Goal: Browse casually: Explore the website without a specific task or goal

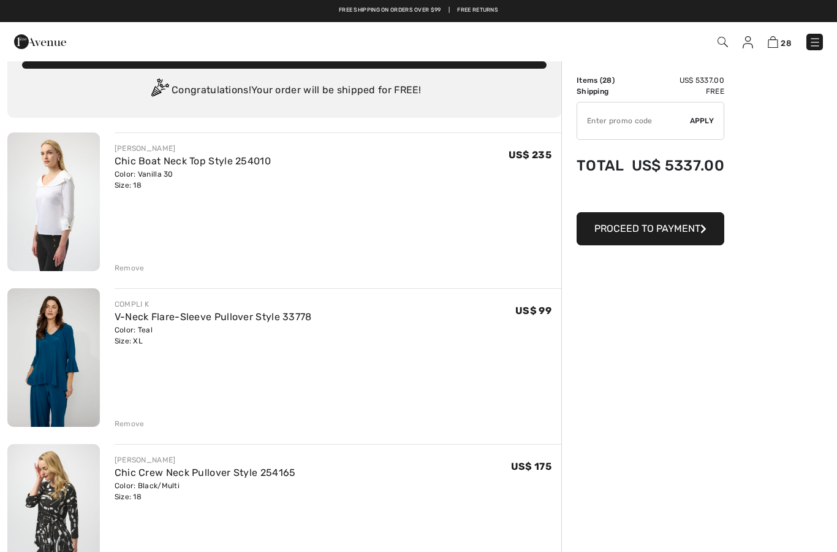
scroll to position [29, 0]
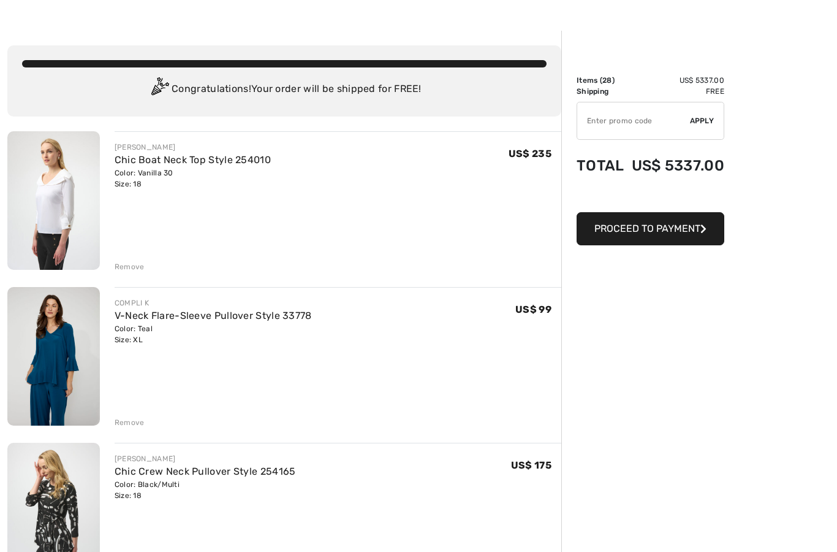
click at [53, 212] on img at bounding box center [53, 200] width 93 height 139
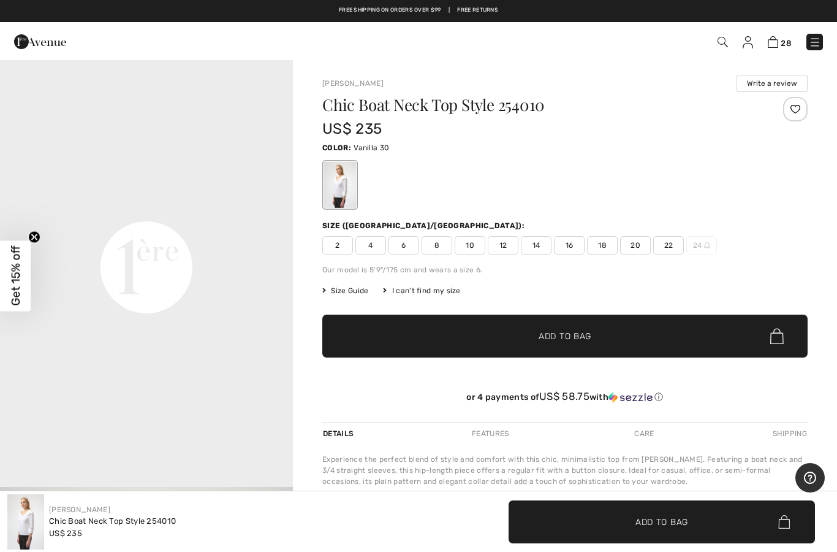
scroll to position [890, 0]
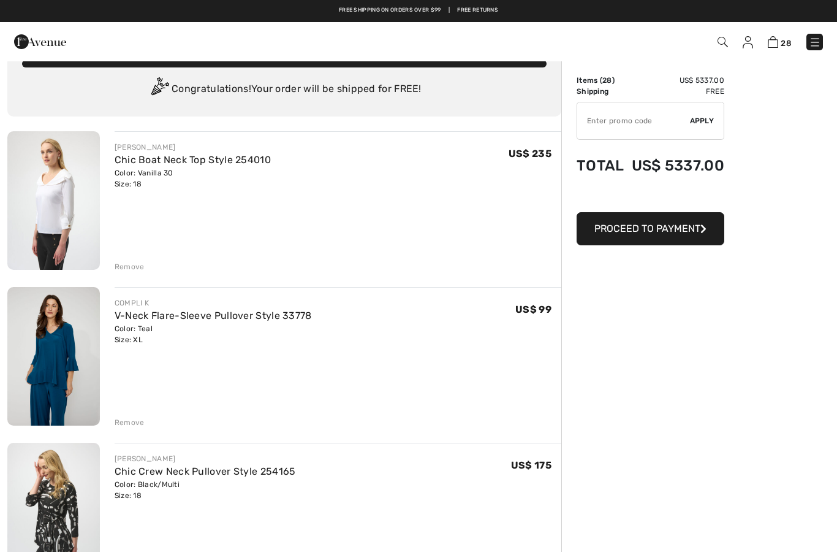
click at [120, 271] on div "Remove" at bounding box center [130, 266] width 30 height 11
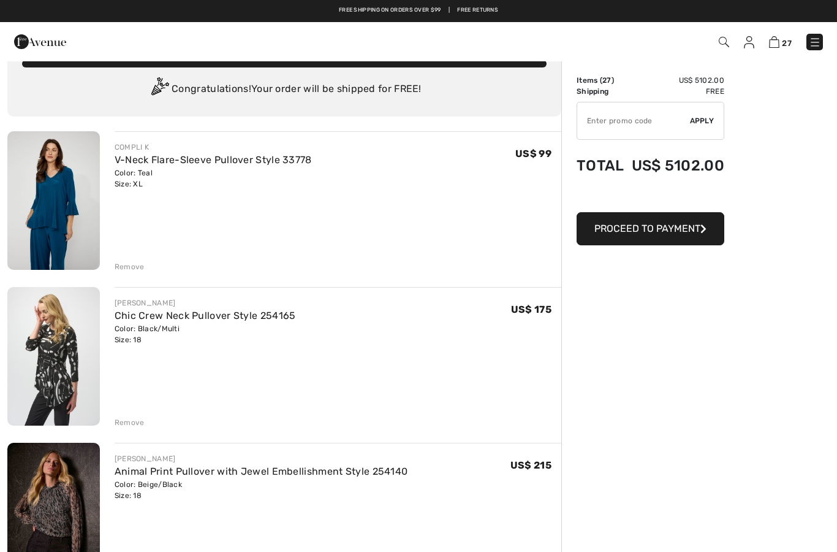
click at [40, 359] on img at bounding box center [53, 356] width 93 height 139
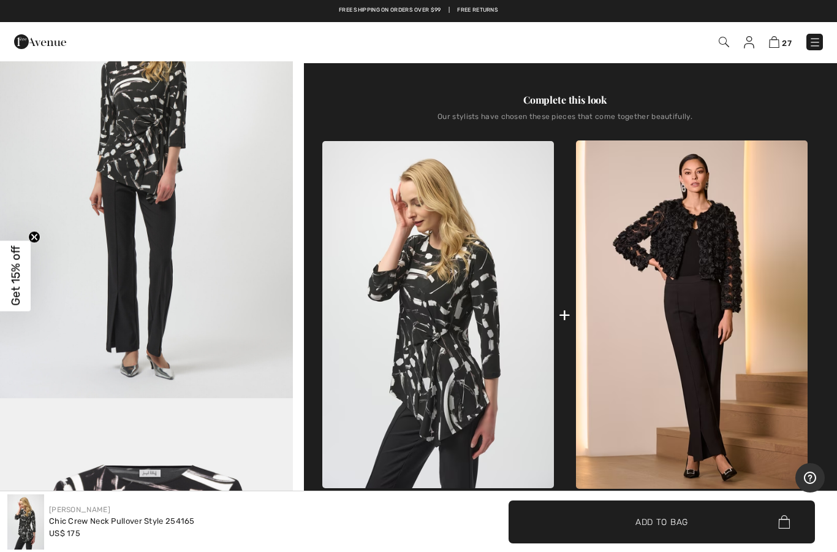
scroll to position [402, 0]
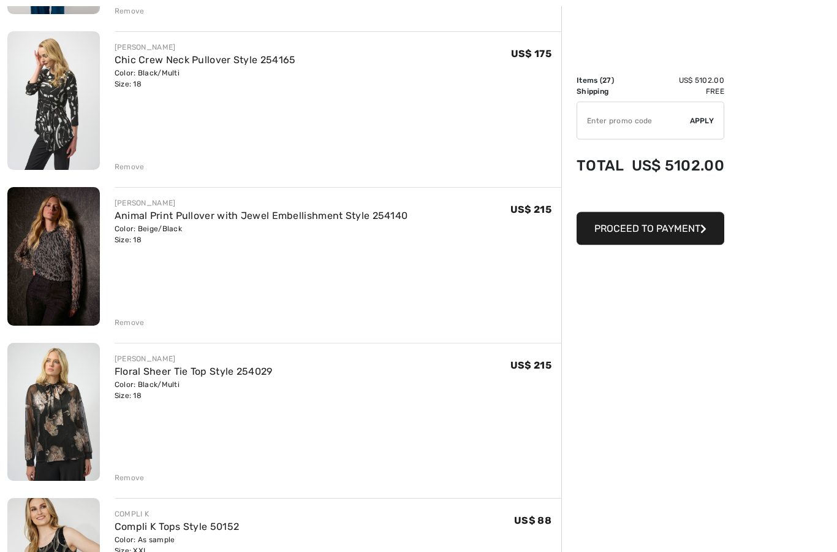
scroll to position [285, 0]
click at [37, 245] on img at bounding box center [53, 256] width 93 height 139
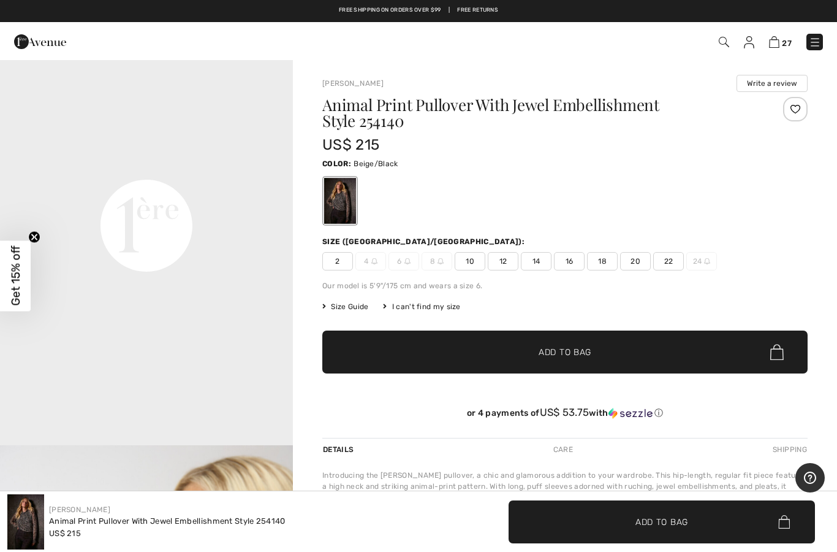
scroll to position [932, 0]
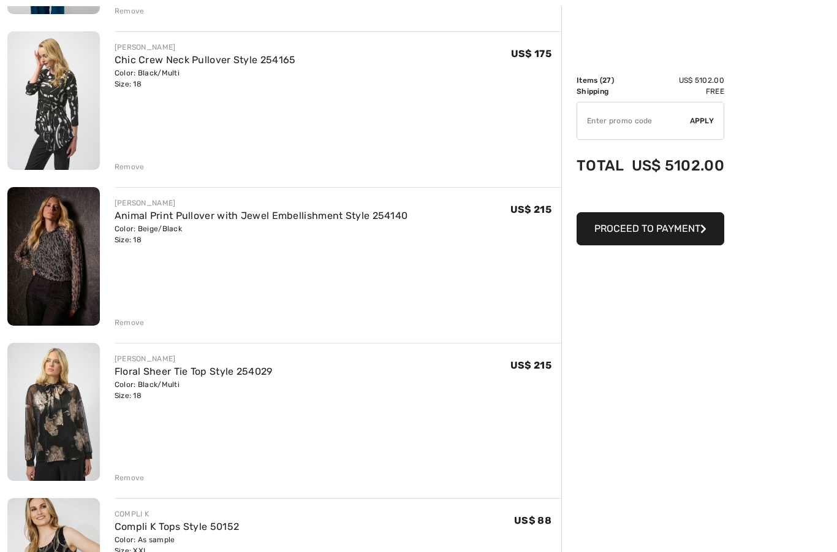
click at [117, 327] on div "Remove" at bounding box center [130, 322] width 30 height 11
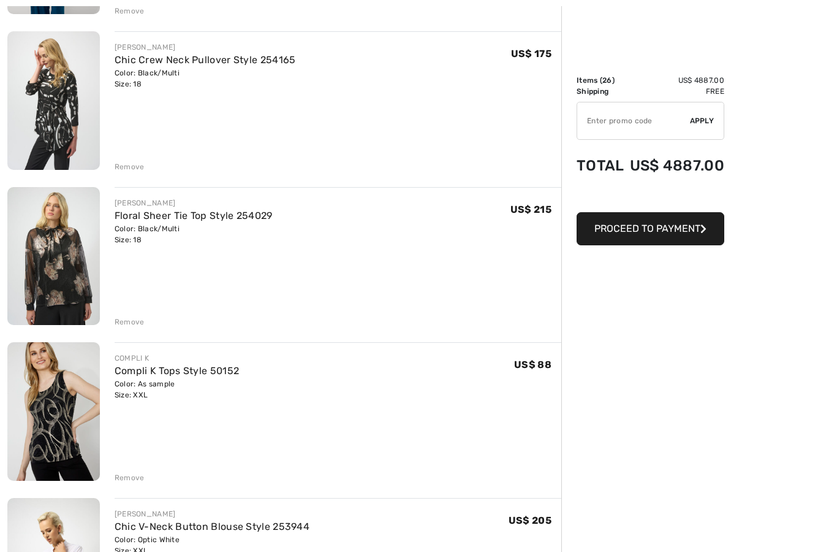
click at [121, 325] on div "Remove" at bounding box center [130, 321] width 30 height 11
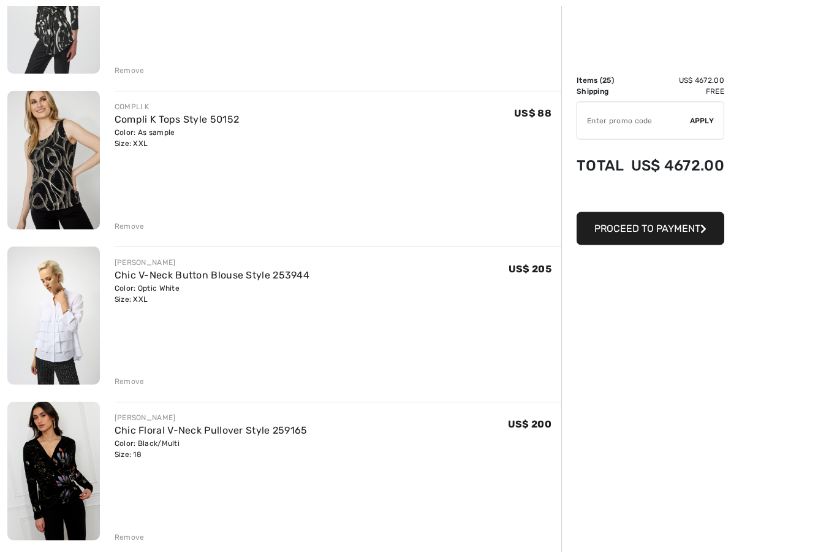
scroll to position [399, 0]
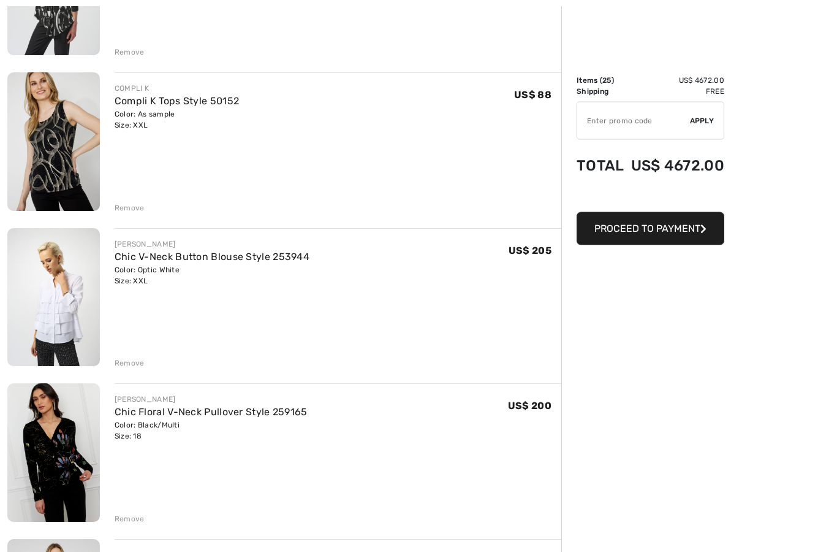
click at [55, 322] on img at bounding box center [53, 298] width 93 height 139
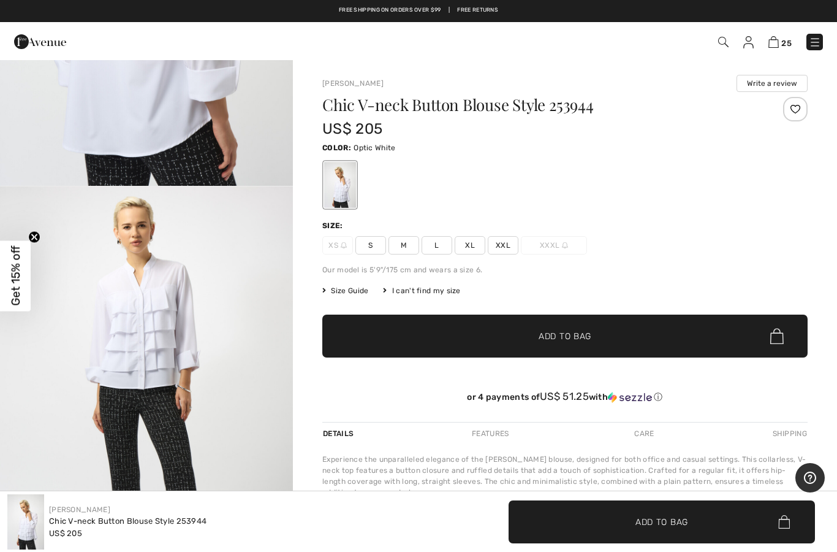
scroll to position [1631, 0]
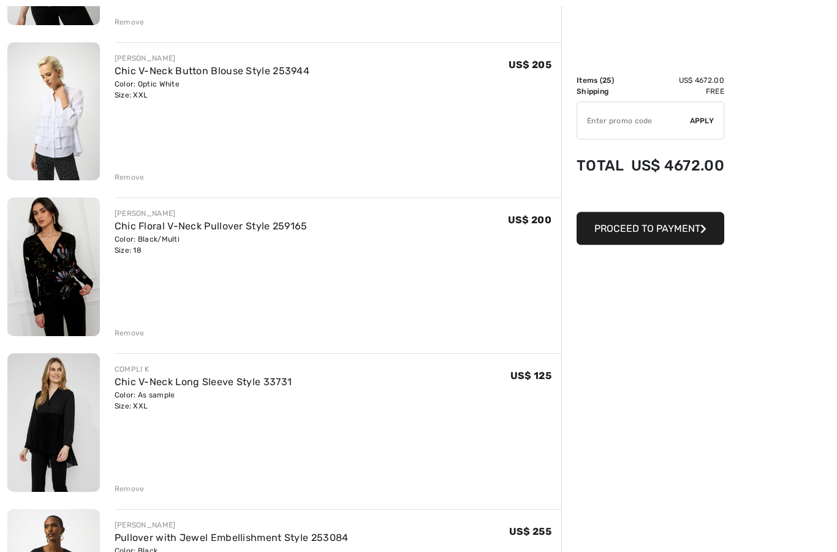
scroll to position [596, 0]
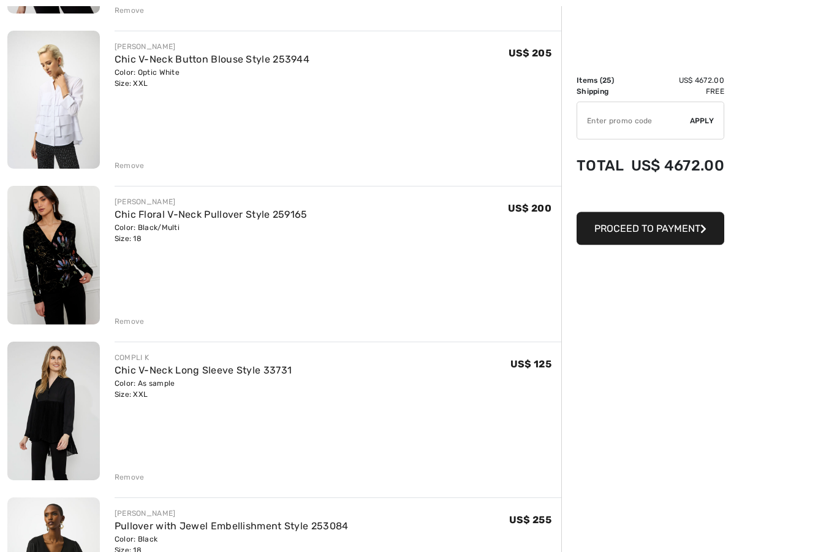
click at [51, 414] on img at bounding box center [53, 411] width 93 height 139
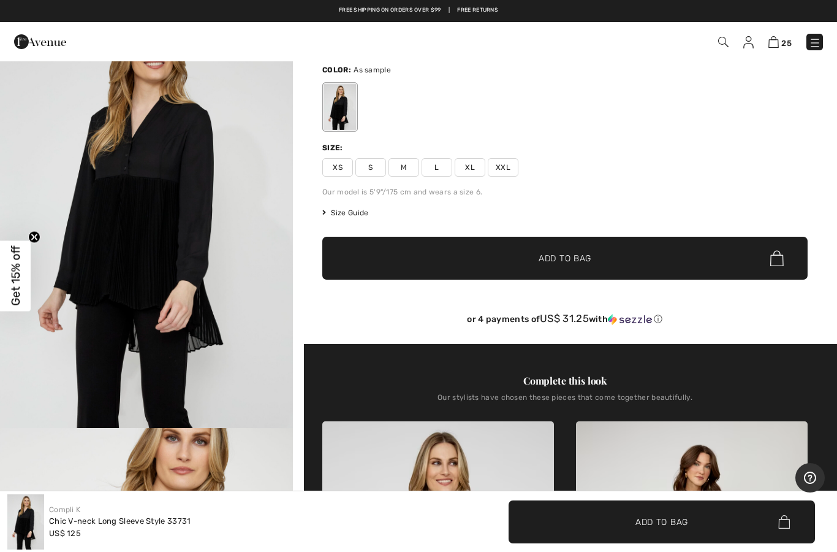
scroll to position [69, 0]
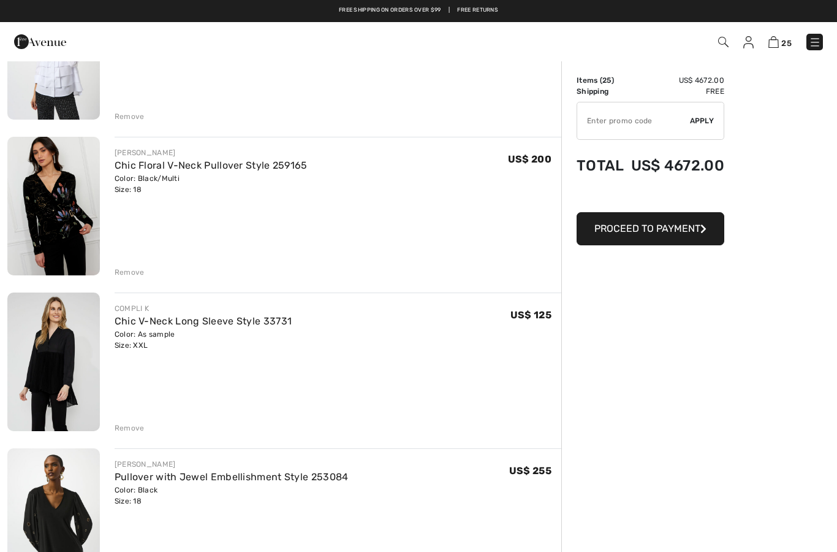
click at [118, 426] on div "Remove" at bounding box center [130, 427] width 30 height 11
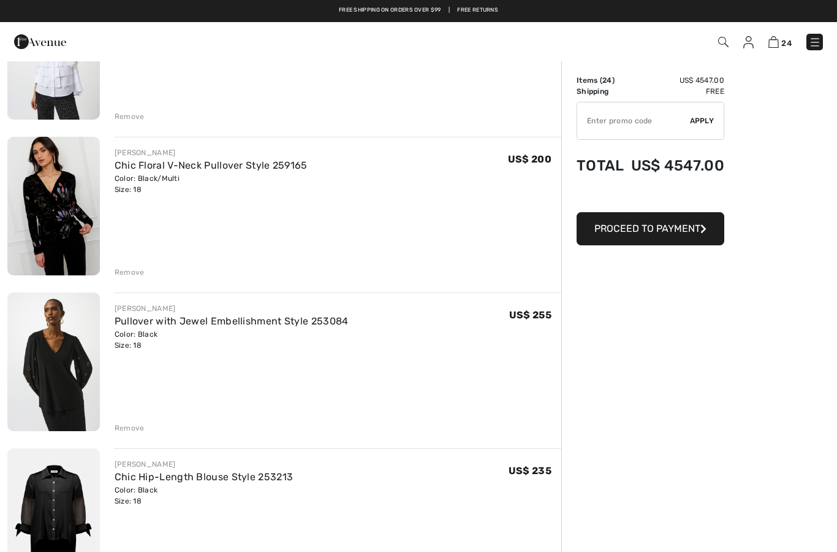
click at [43, 384] on img at bounding box center [53, 361] width 93 height 139
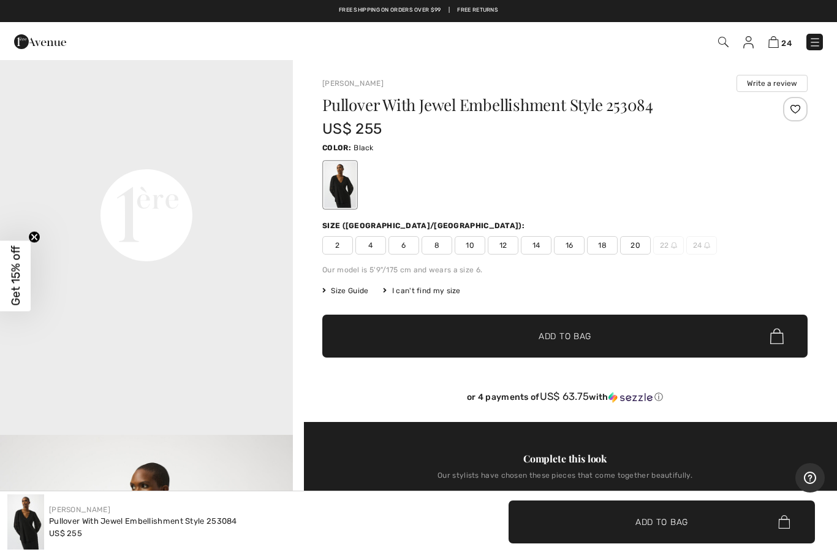
scroll to position [945, 0]
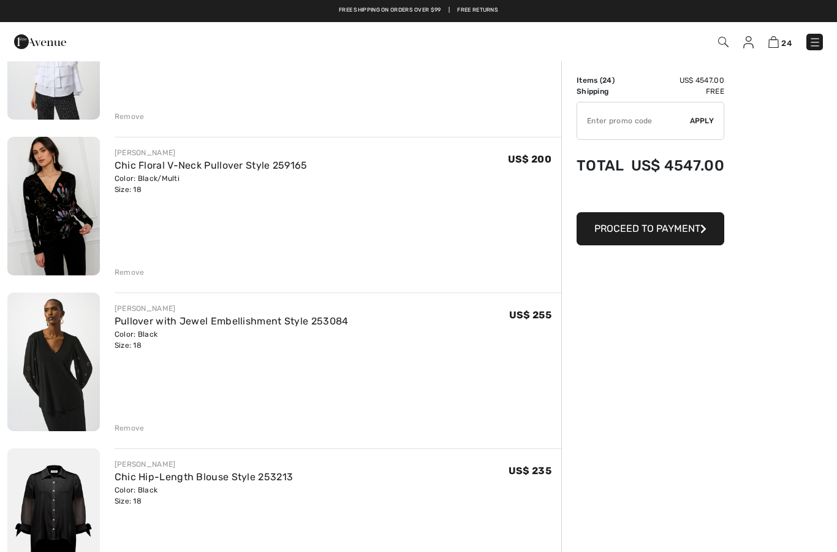
click at [123, 430] on div "Remove" at bounding box center [130, 427] width 30 height 11
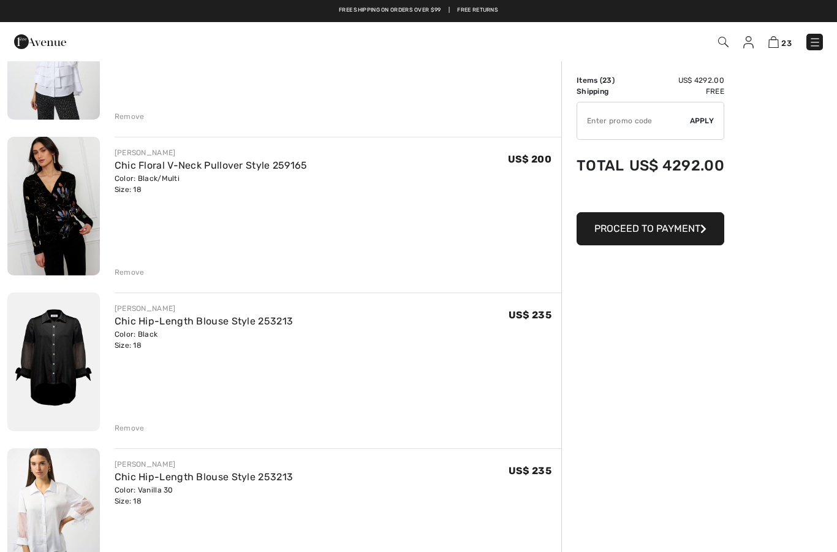
click at [42, 355] on img at bounding box center [53, 361] width 93 height 139
click at [40, 217] on img at bounding box center [53, 206] width 93 height 139
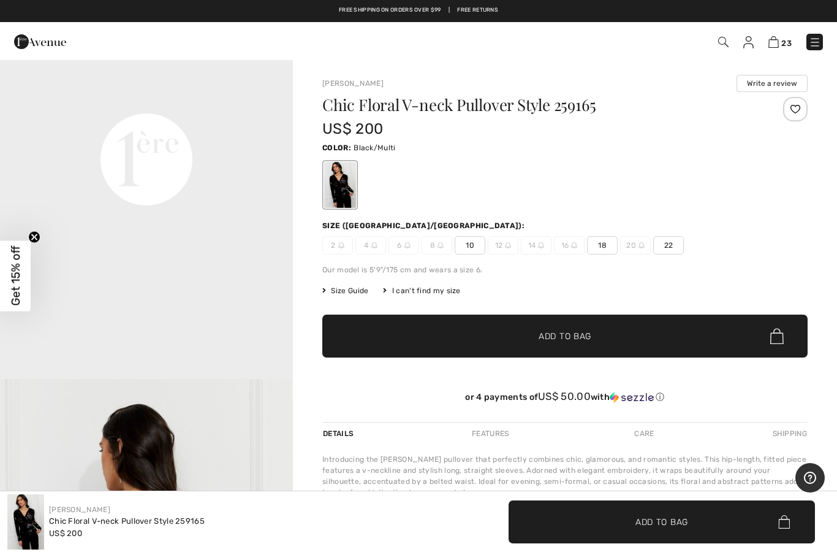
scroll to position [1000, 0]
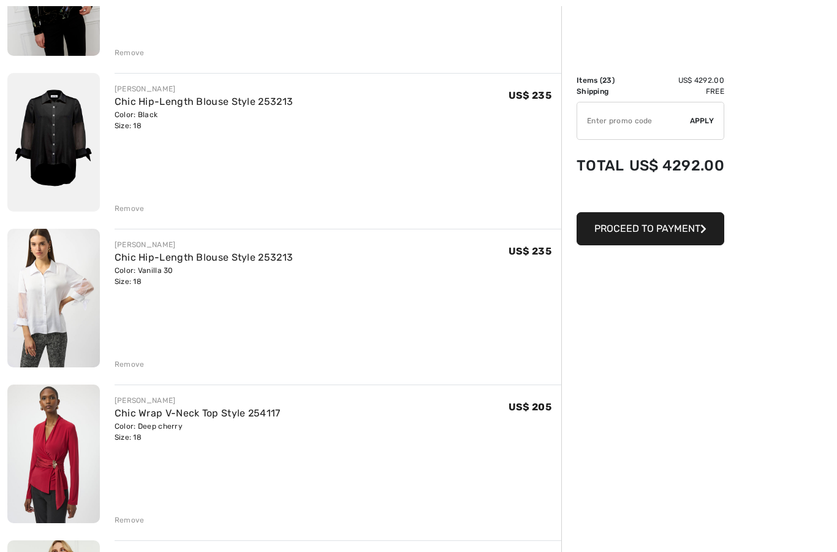
scroll to position [865, 0]
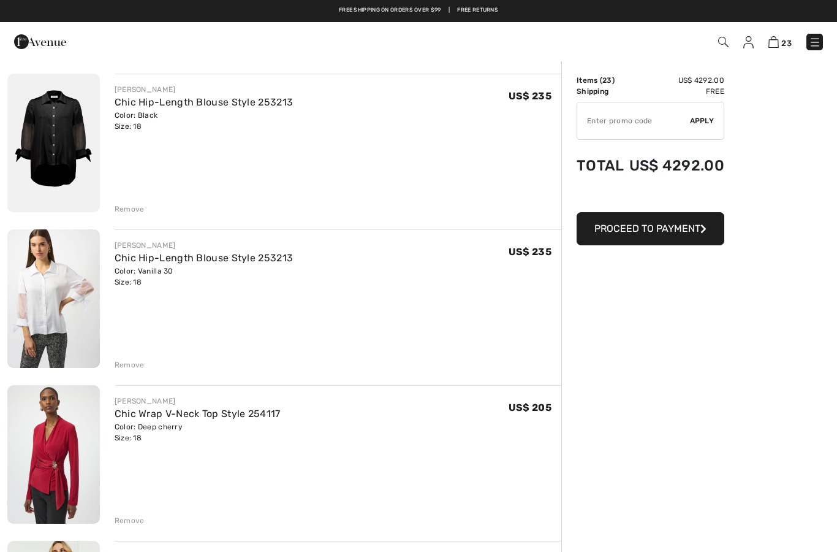
click at [29, 307] on img at bounding box center [53, 298] width 93 height 139
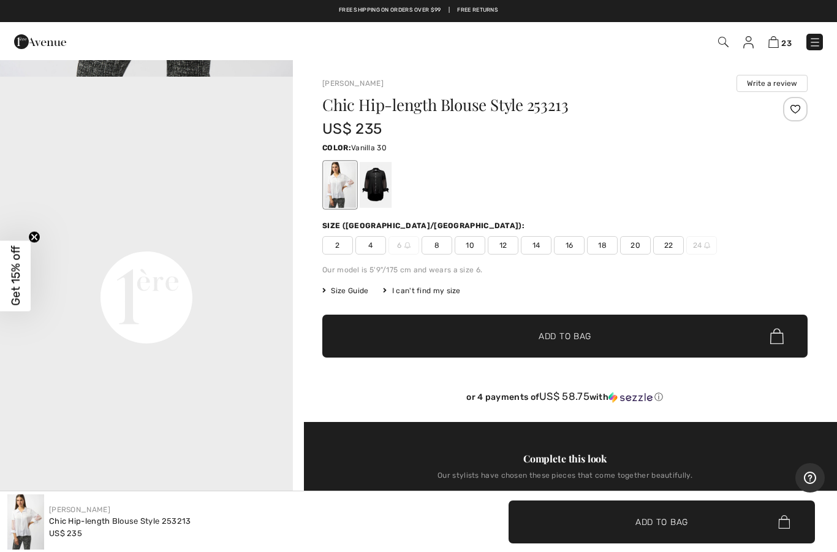
scroll to position [864, 0]
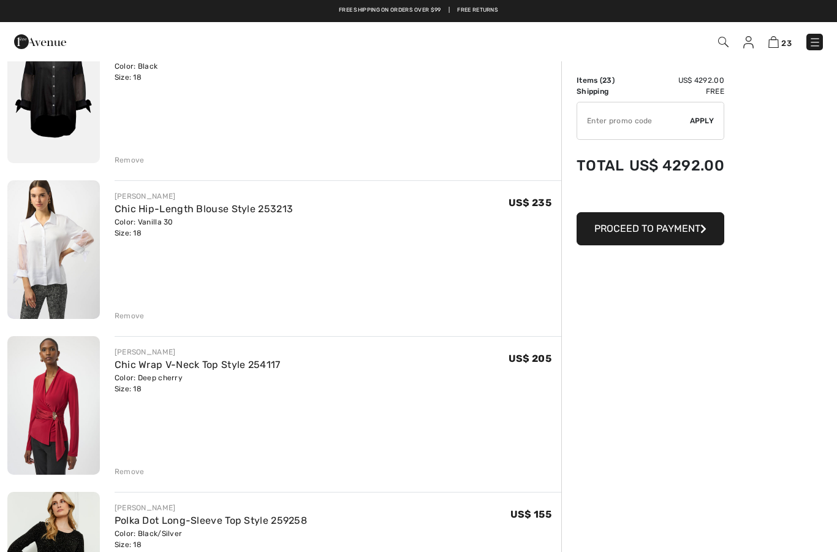
click at [116, 316] on div "Remove" at bounding box center [130, 315] width 30 height 11
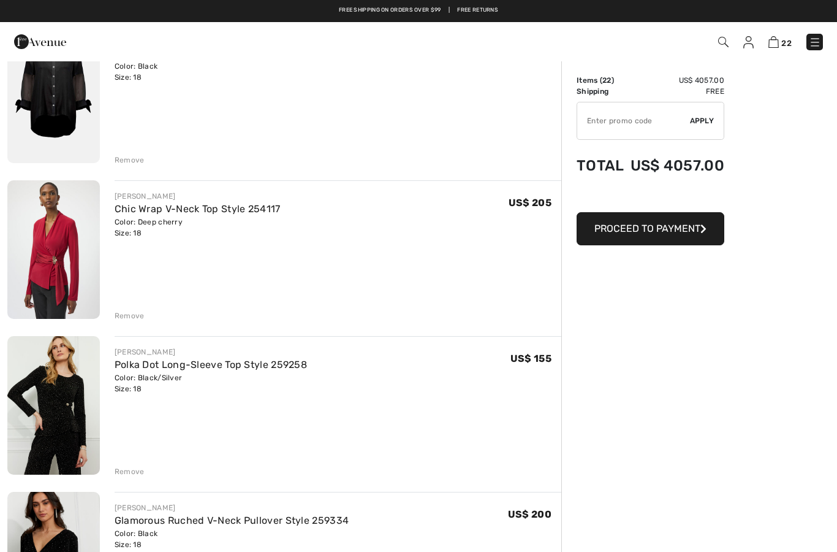
click at [44, 267] on img at bounding box center [53, 249] width 93 height 139
click at [46, 416] on img at bounding box center [53, 405] width 93 height 139
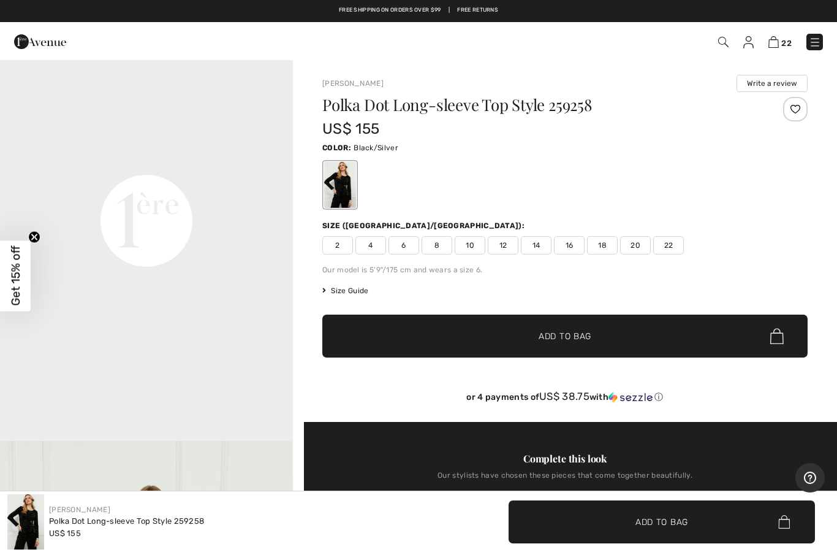
scroll to position [939, 0]
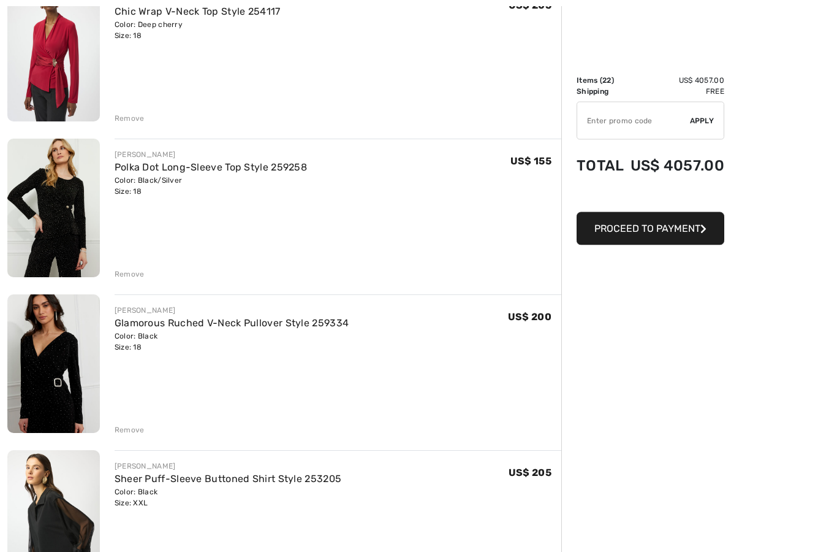
scroll to position [1112, 0]
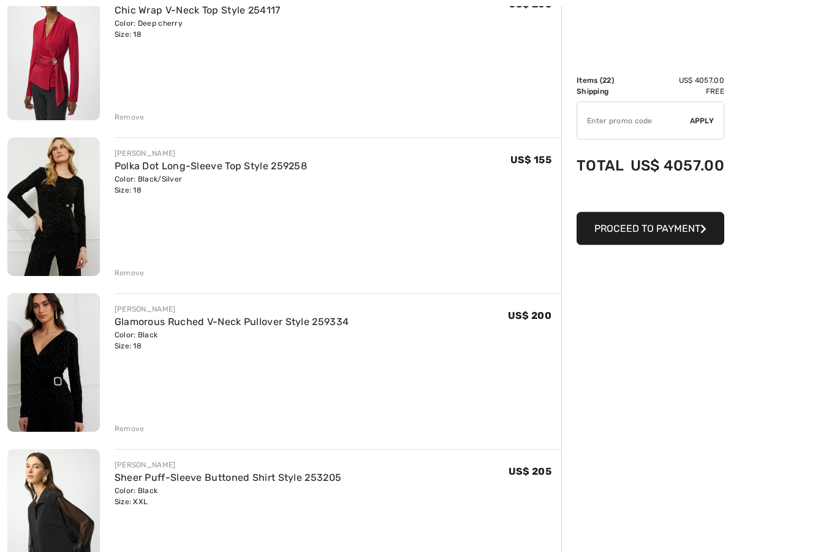
click at [29, 382] on img at bounding box center [53, 363] width 93 height 139
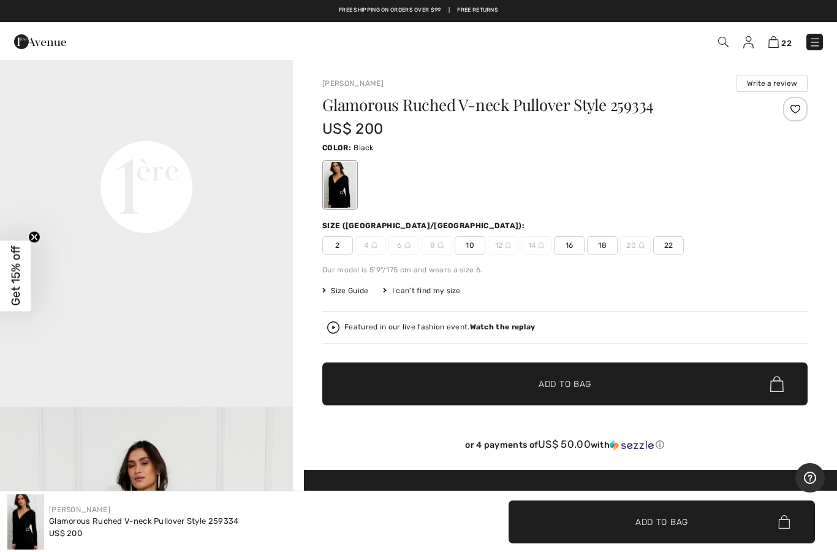
scroll to position [978, 0]
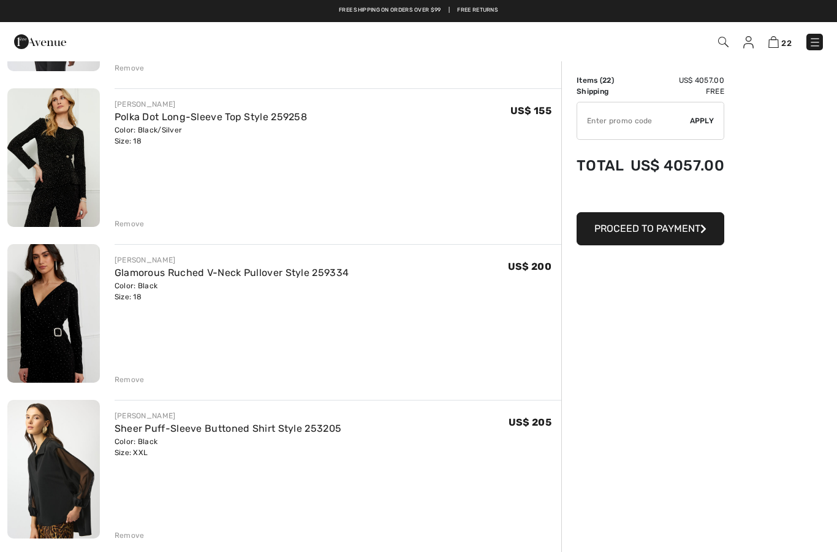
click at [116, 382] on div "Remove" at bounding box center [130, 379] width 30 height 11
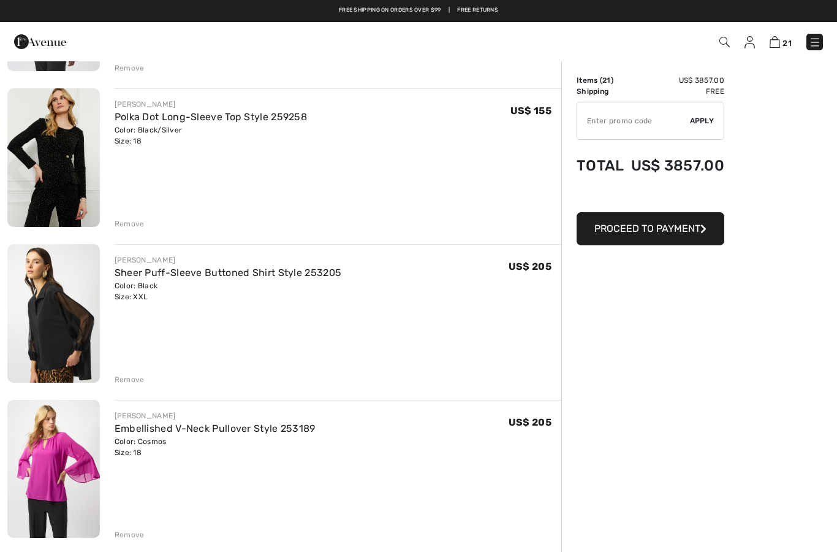
click at [40, 327] on img at bounding box center [53, 313] width 93 height 139
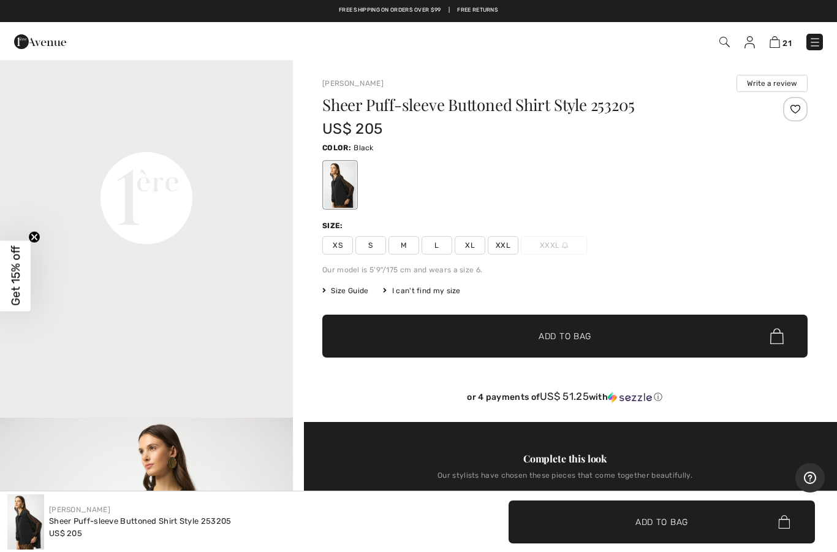
scroll to position [964, 0]
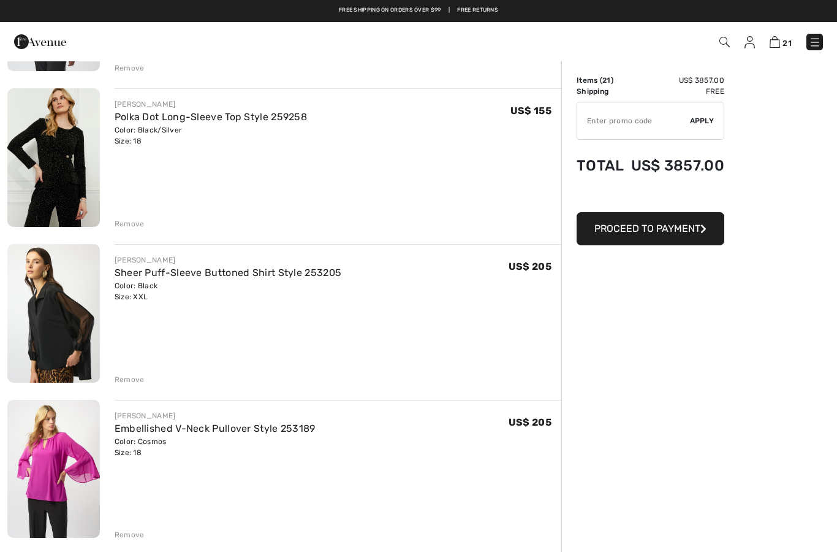
click at [115, 384] on div "Remove" at bounding box center [130, 379] width 30 height 11
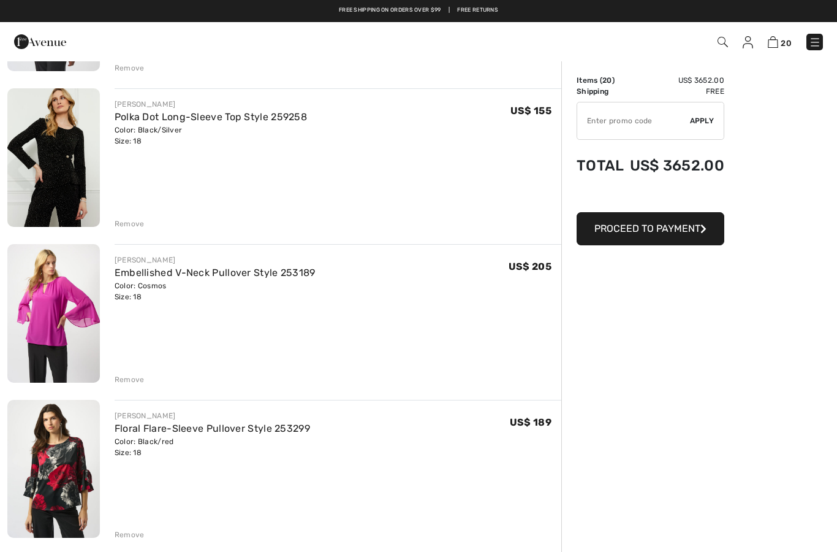
click at [41, 316] on img at bounding box center [53, 313] width 93 height 139
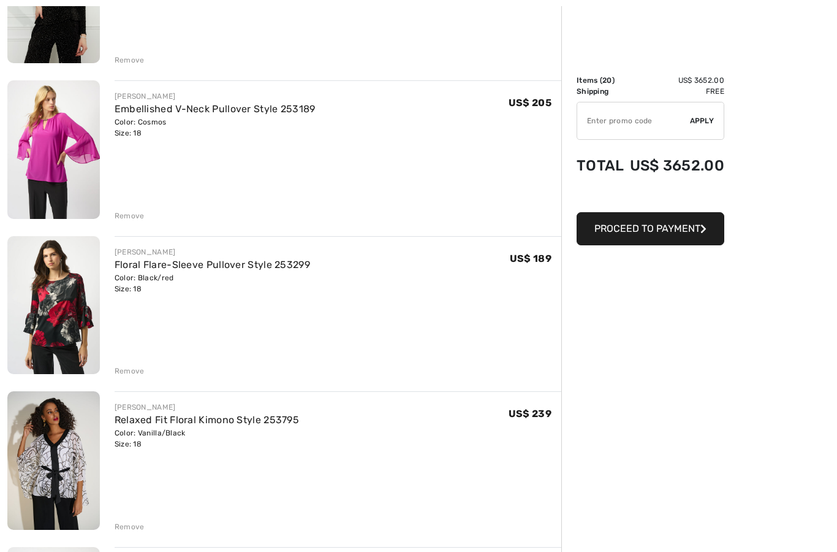
scroll to position [1326, 0]
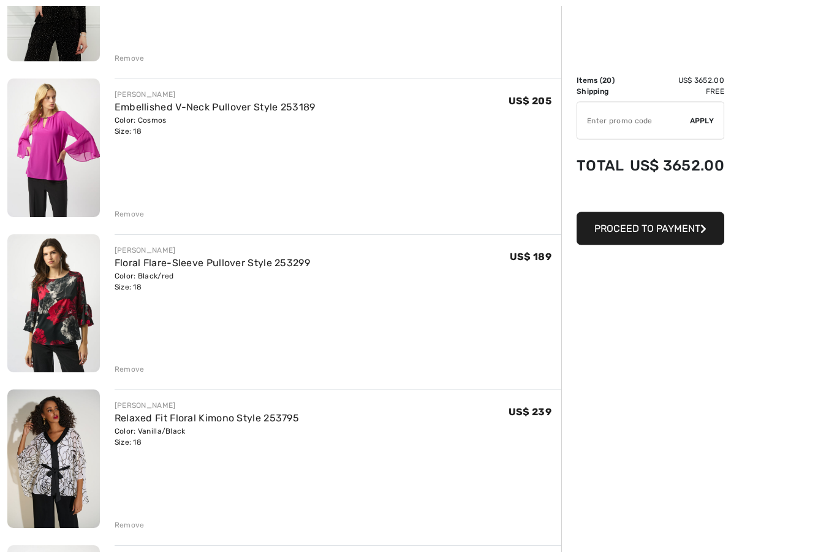
click at [42, 309] on img at bounding box center [53, 304] width 93 height 139
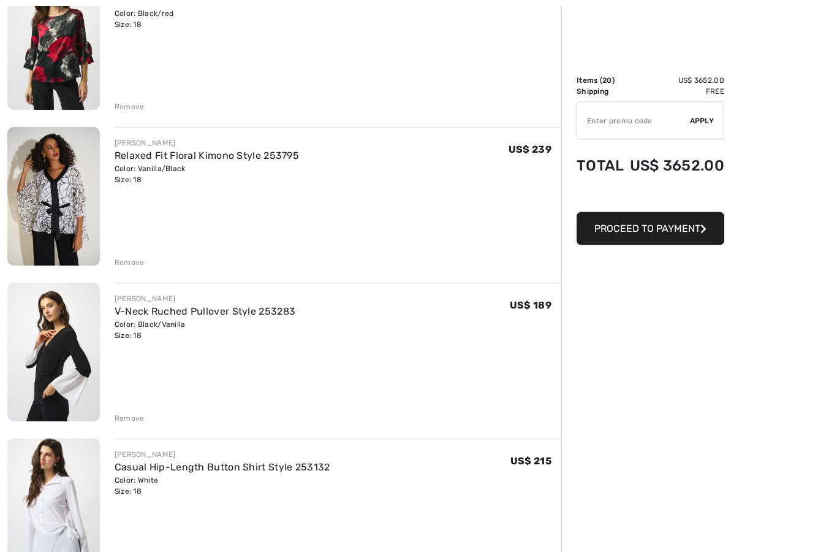
scroll to position [1590, 0]
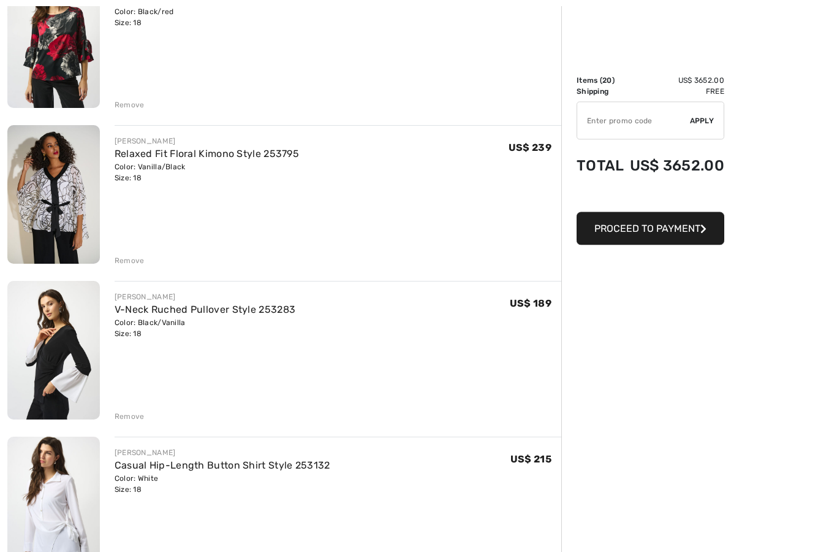
click at [44, 365] on img at bounding box center [53, 350] width 93 height 139
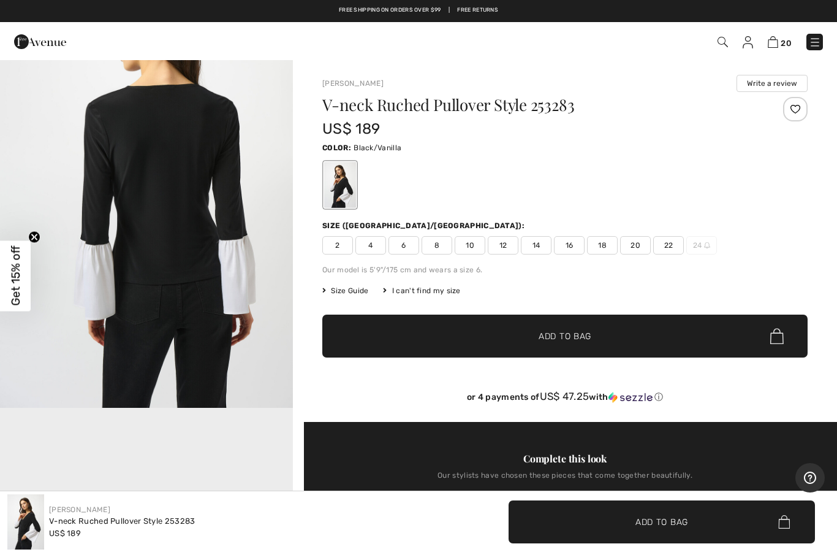
scroll to position [526, 0]
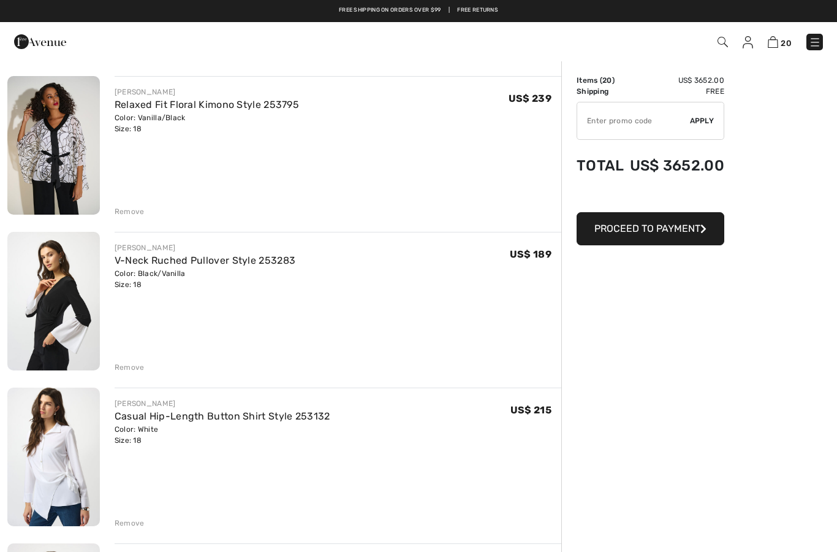
click at [121, 373] on div "COMPLI K V-Neck Flare-Sleeve Pullover Style 33778 Color: Teal Size: XL Final Sa…" at bounding box center [284, 198] width 554 height 3355
click at [118, 372] on div "Remove" at bounding box center [130, 367] width 30 height 11
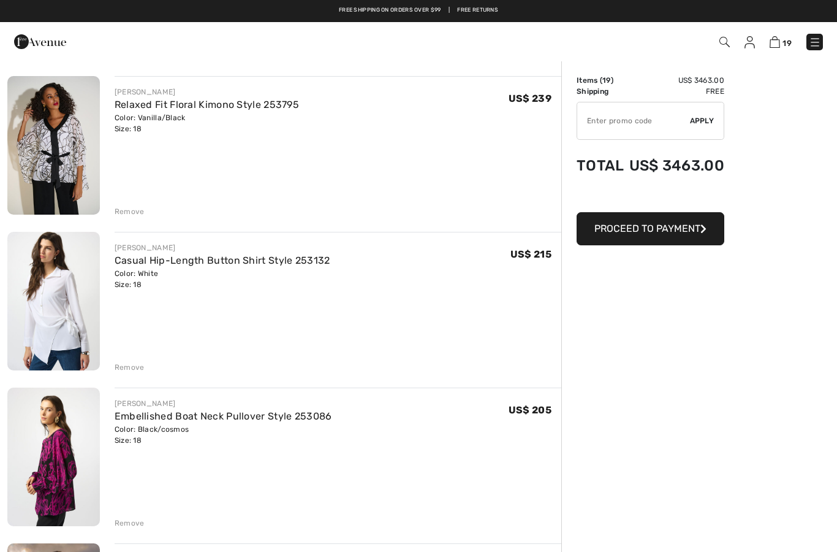
click at [39, 309] on img at bounding box center [53, 301] width 93 height 139
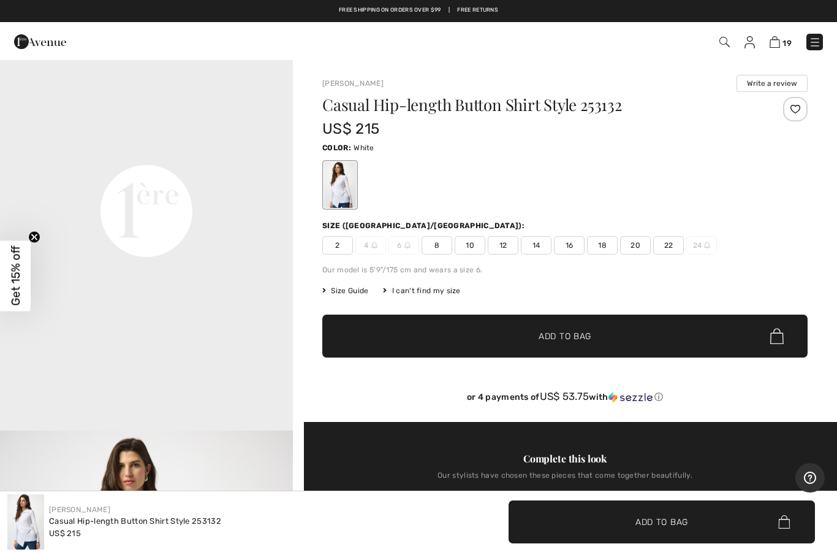
scroll to position [946, 0]
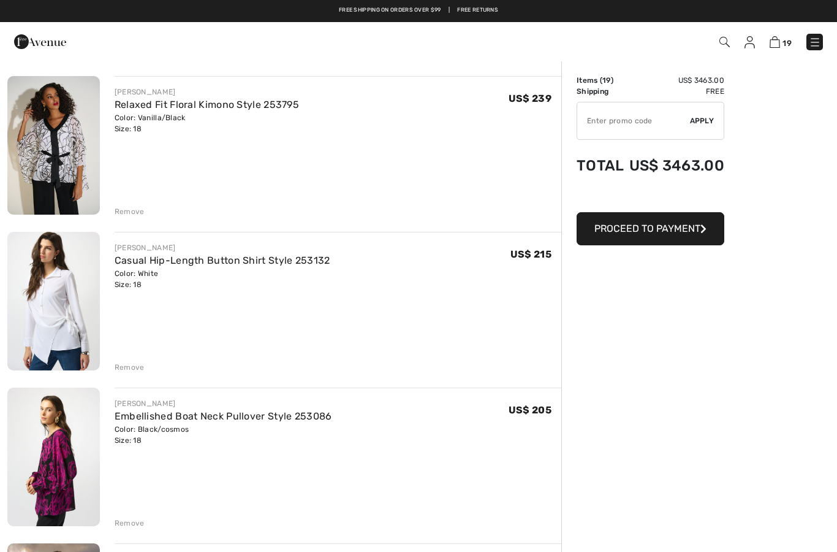
click at [108, 371] on div "JOSEPH RIBKOFF Casual Hip-Length Button Shirt Style 253132 Color: White Size: 1…" at bounding box center [330, 302] width 461 height 141
click at [116, 371] on div "Remove" at bounding box center [130, 367] width 30 height 11
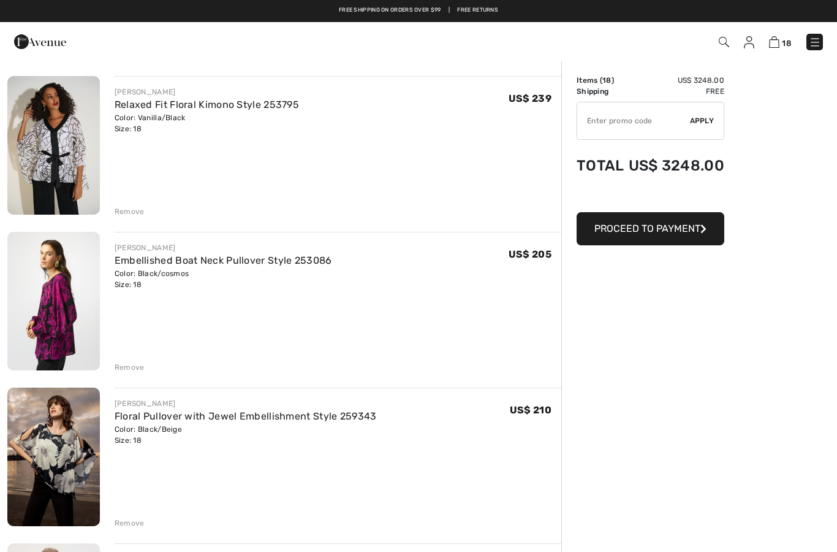
click at [48, 322] on img at bounding box center [53, 301] width 93 height 139
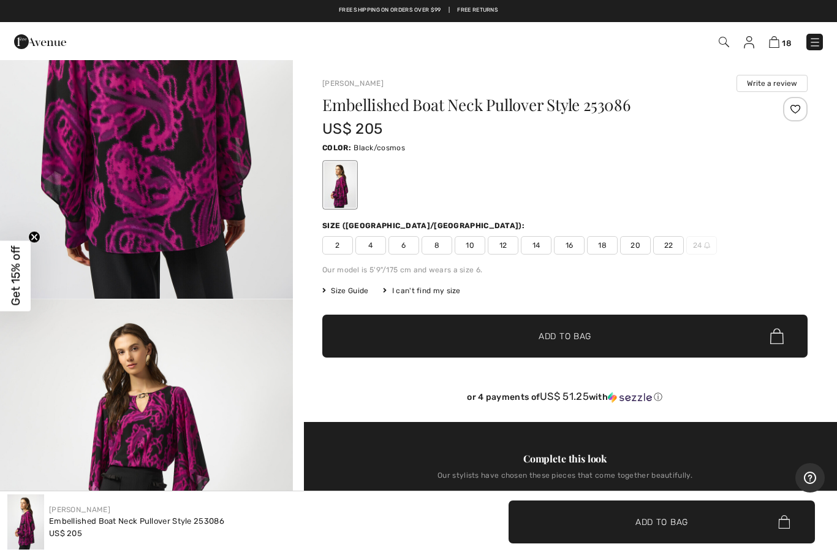
scroll to position [1605, 0]
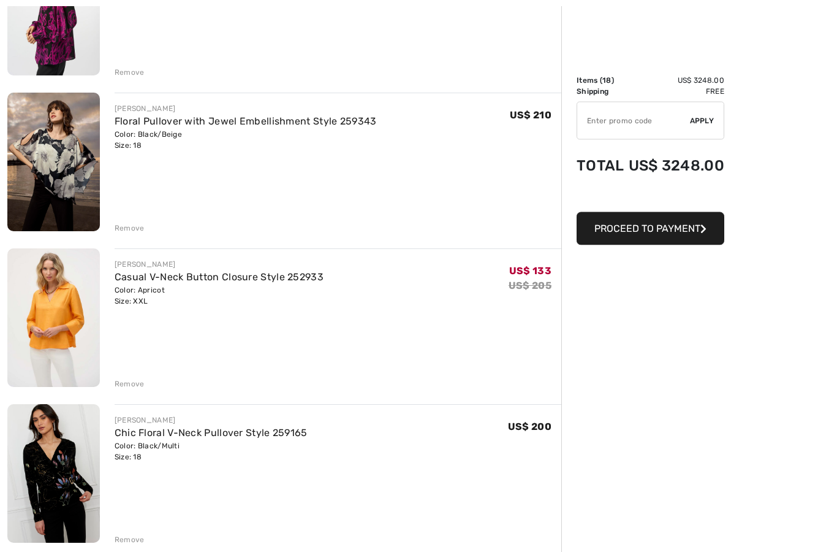
scroll to position [1943, 0]
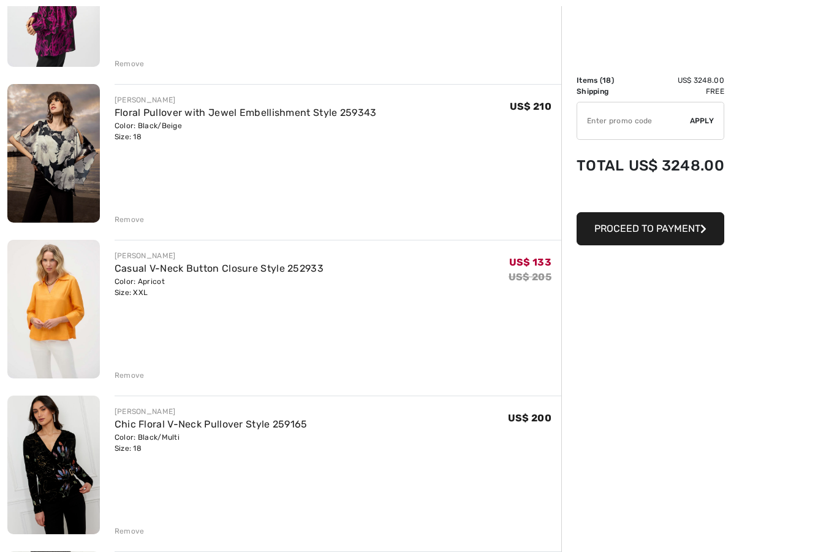
click at [121, 527] on div "Remove" at bounding box center [130, 530] width 30 height 11
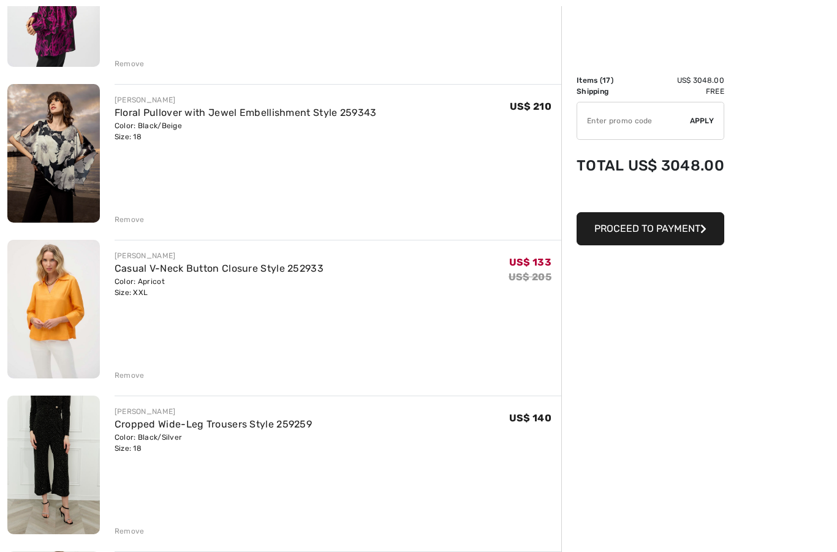
click at [36, 317] on img at bounding box center [53, 309] width 93 height 139
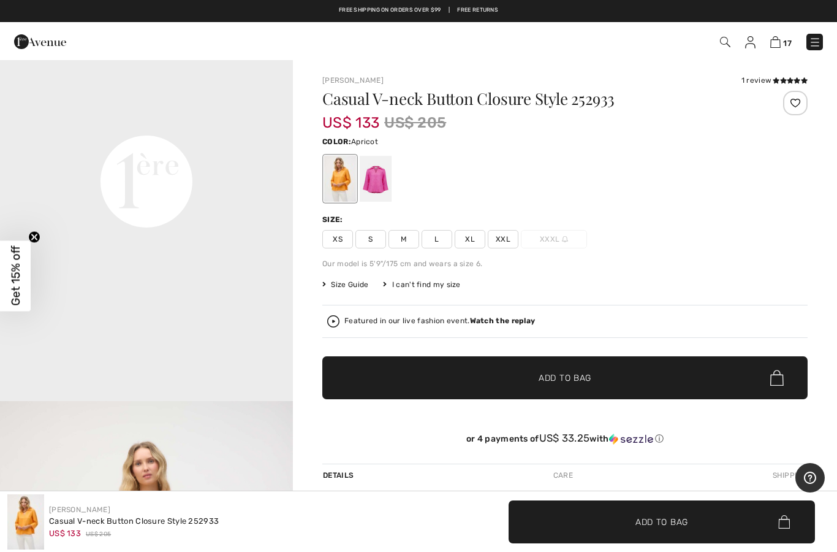
scroll to position [979, 0]
click at [68, 107] on video "Your browser does not support the video tag." at bounding box center [146, 33] width 293 height 146
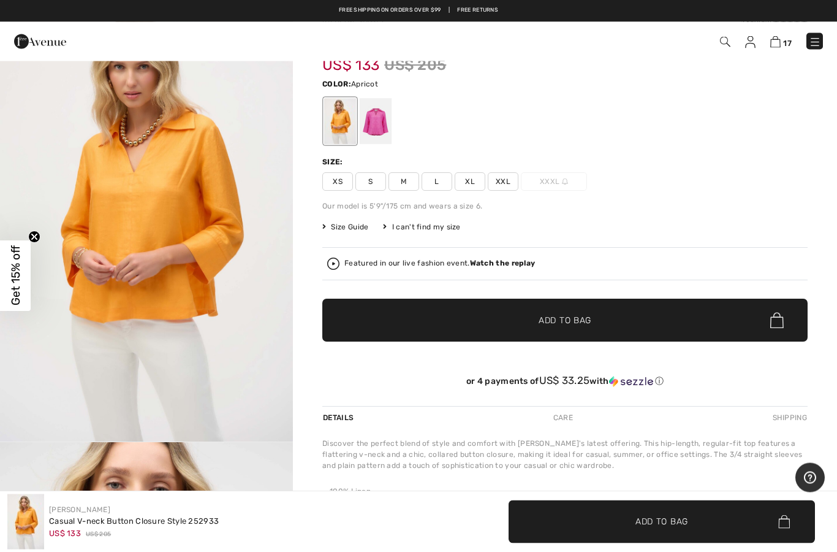
scroll to position [0, 0]
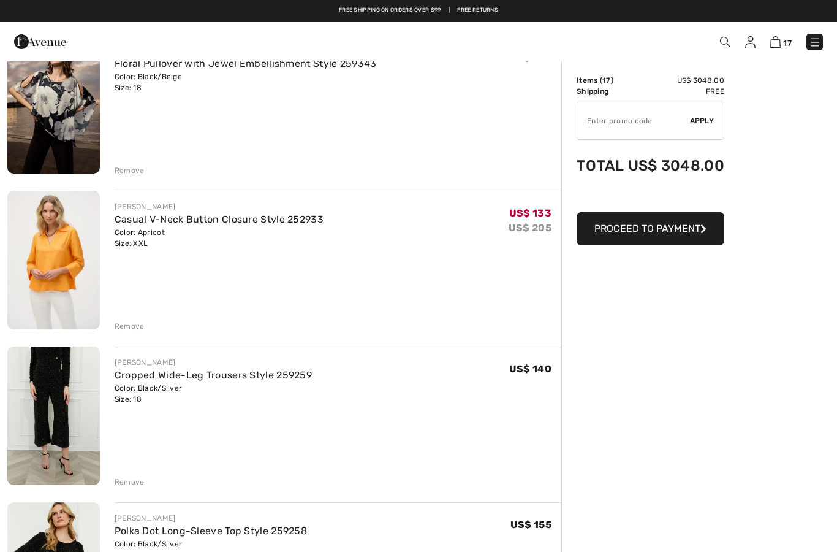
click at [115, 328] on div "Remove" at bounding box center [130, 326] width 30 height 11
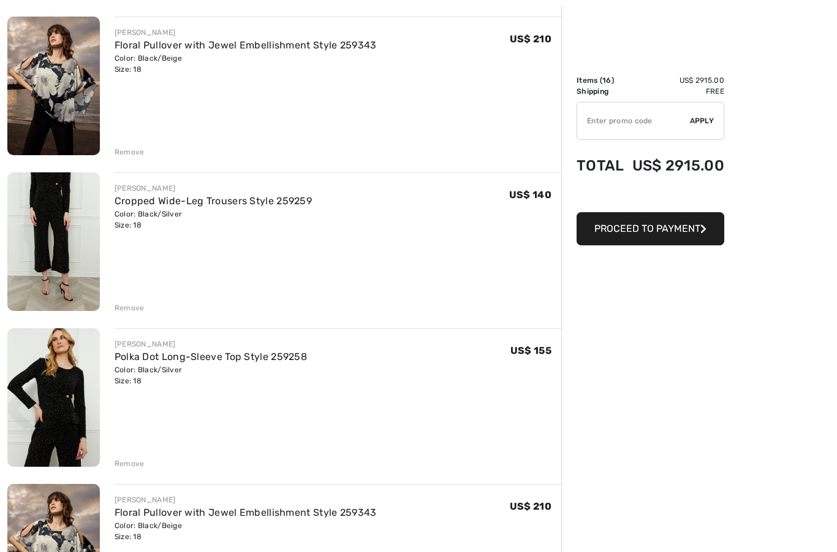
scroll to position [2015, 0]
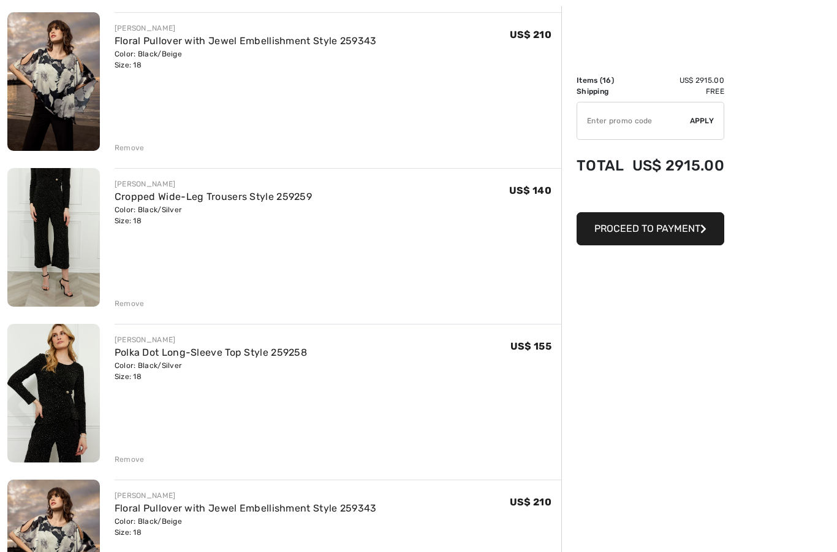
click at [112, 449] on div "[PERSON_NAME] Dot Long-Sleeve Top Style 259258 Color: Black/Silver Size: 18 Fin…" at bounding box center [330, 394] width 461 height 141
click at [116, 458] on div "Remove" at bounding box center [130, 459] width 30 height 11
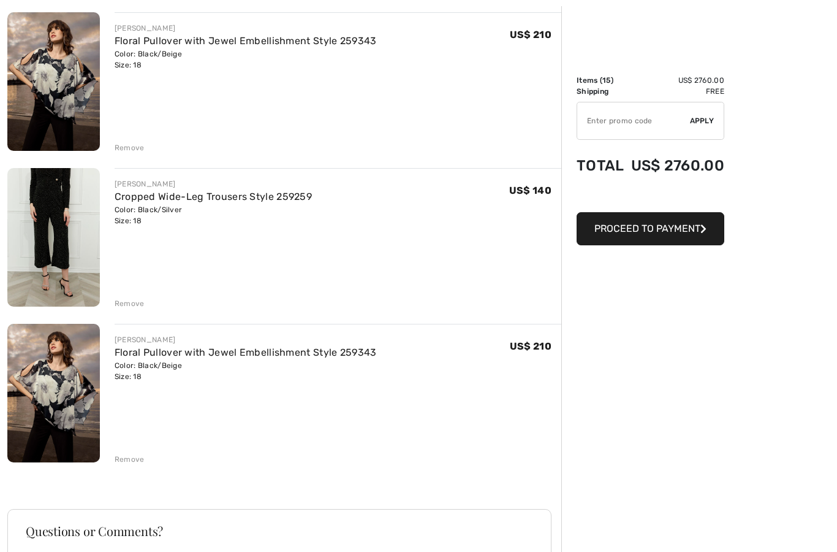
click at [112, 464] on div "[PERSON_NAME] Floral Pullover with Jewel Embellishment Style 259343 Color: Blac…" at bounding box center [330, 394] width 461 height 141
click at [124, 464] on div "Remove" at bounding box center [130, 459] width 30 height 11
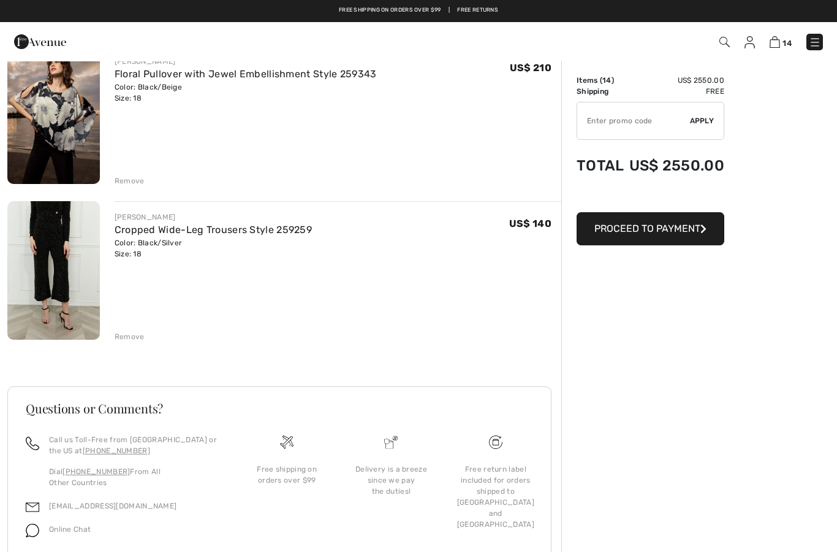
scroll to position [2031, 0]
